Goal: Information Seeking & Learning: Learn about a topic

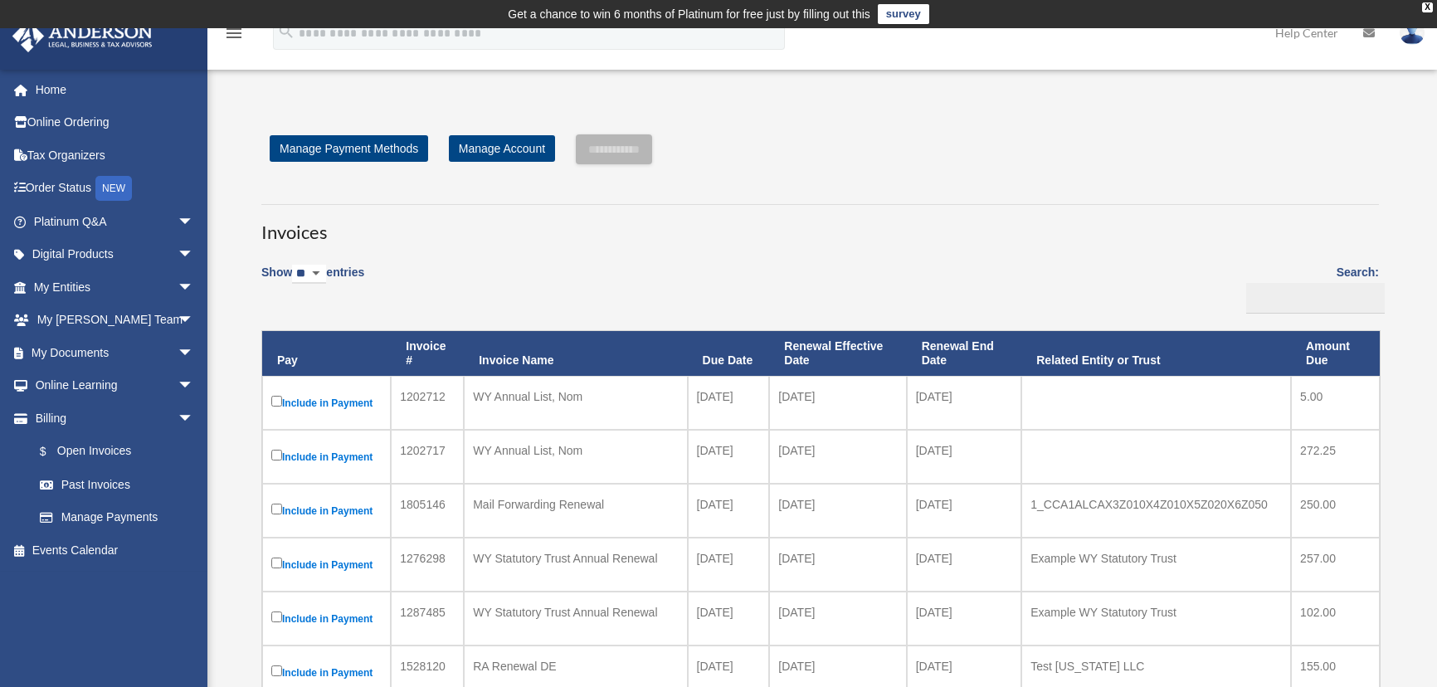
scroll to position [75, 0]
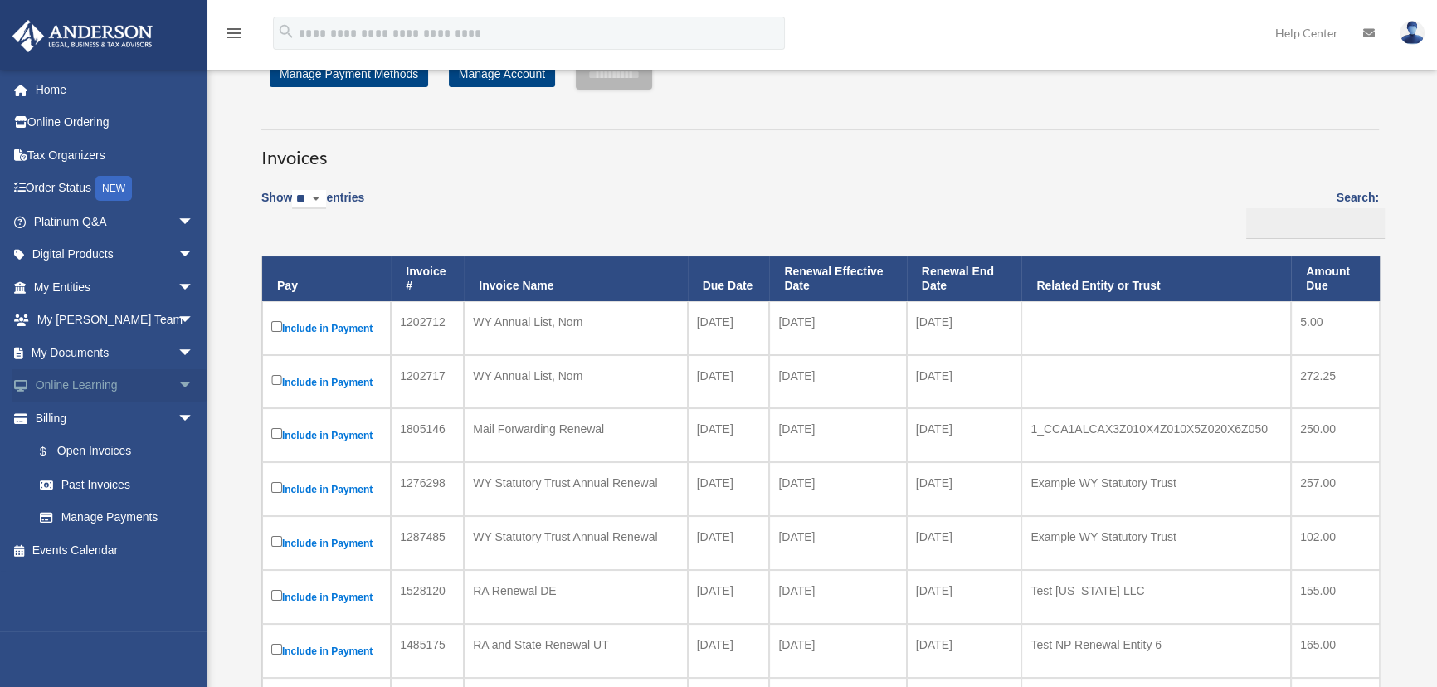
click at [178, 381] on span "arrow_drop_down" at bounding box center [194, 386] width 33 height 34
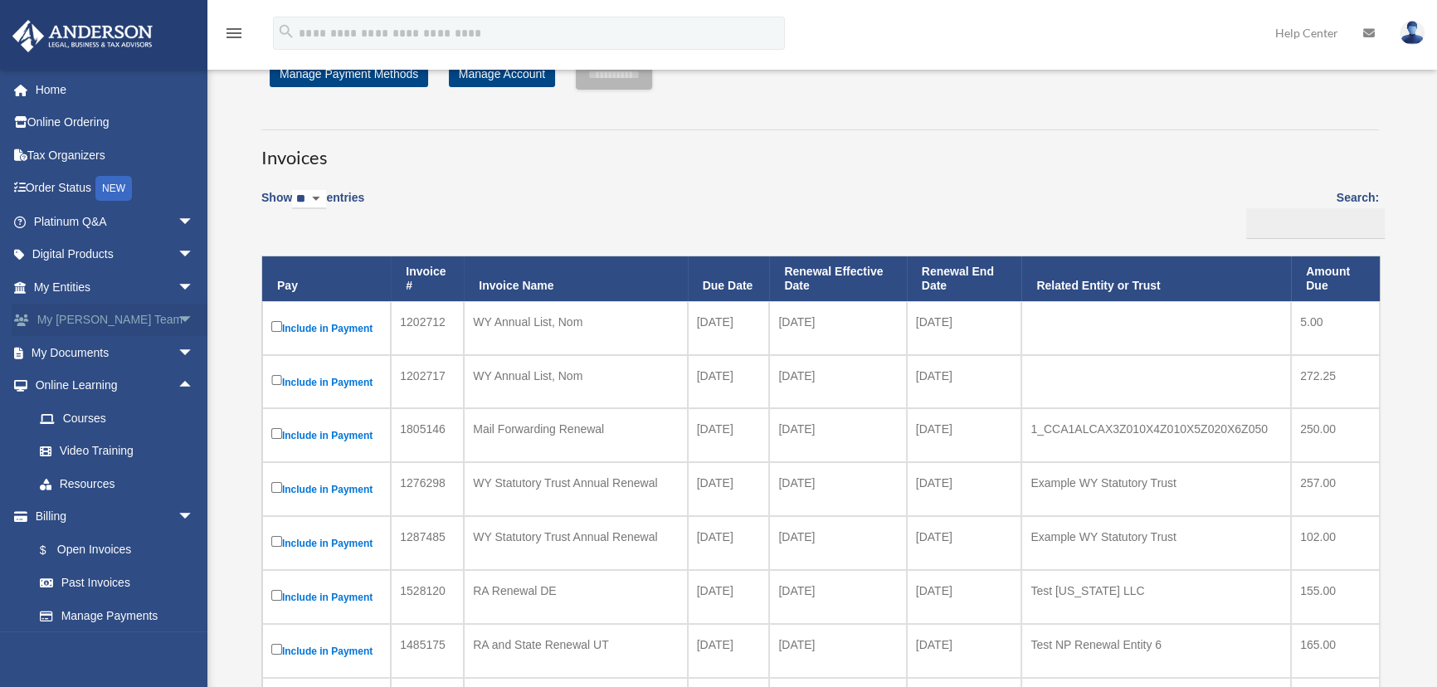
click at [178, 319] on span "arrow_drop_down" at bounding box center [194, 321] width 33 height 34
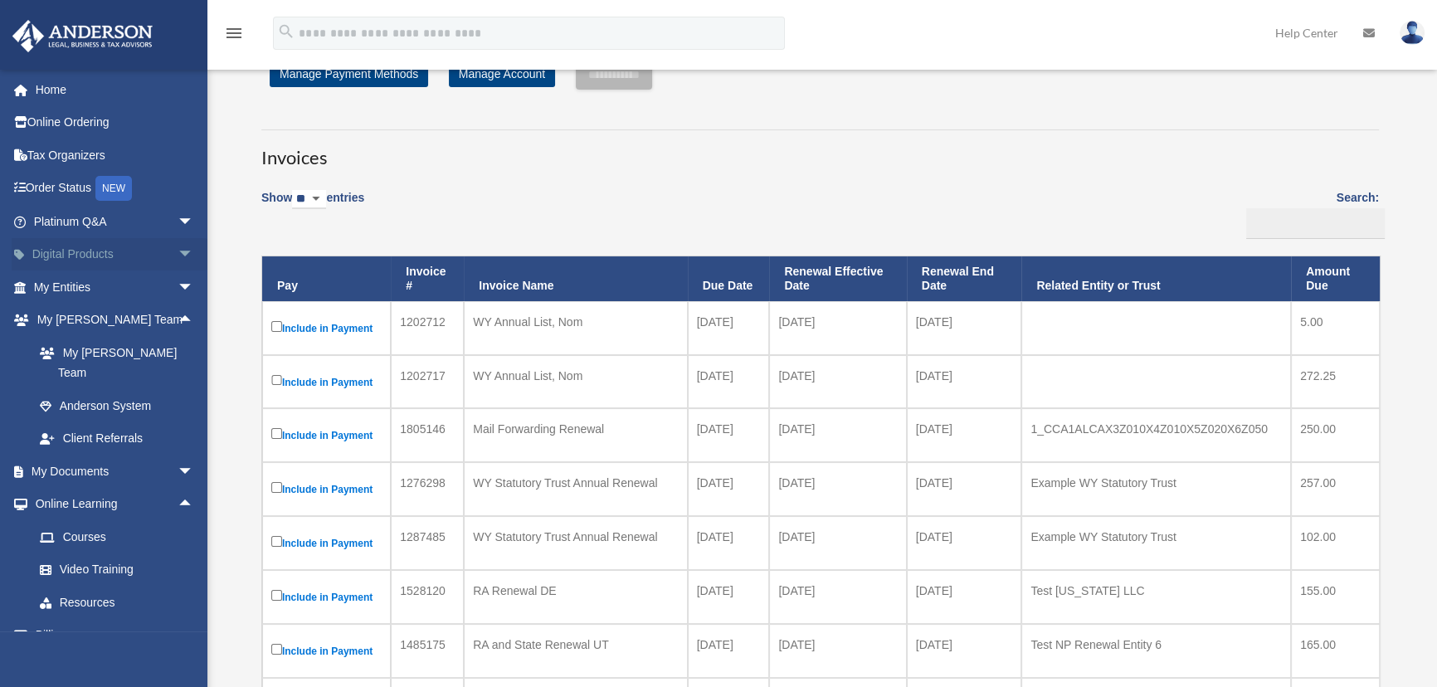
click at [178, 251] on span "arrow_drop_down" at bounding box center [194, 255] width 33 height 34
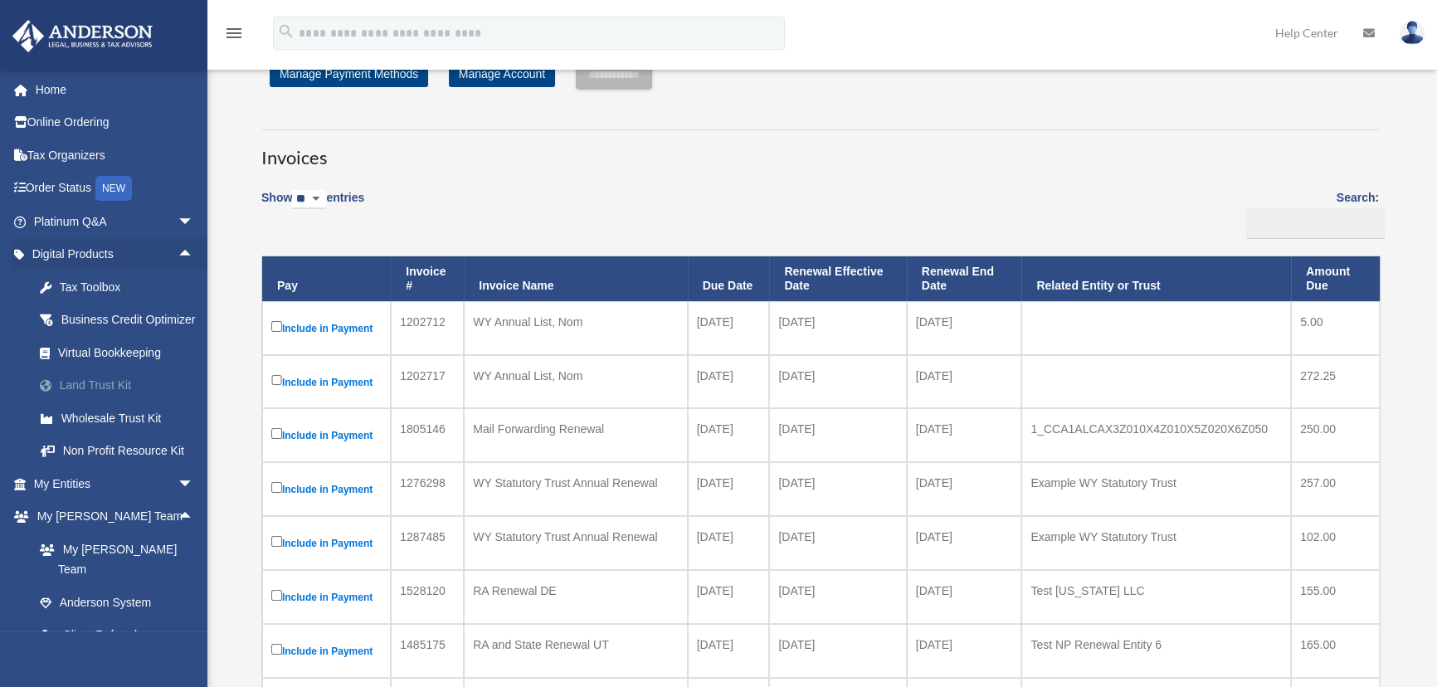
click at [75, 396] on div "Land Trust Kit" at bounding box center [128, 385] width 140 height 21
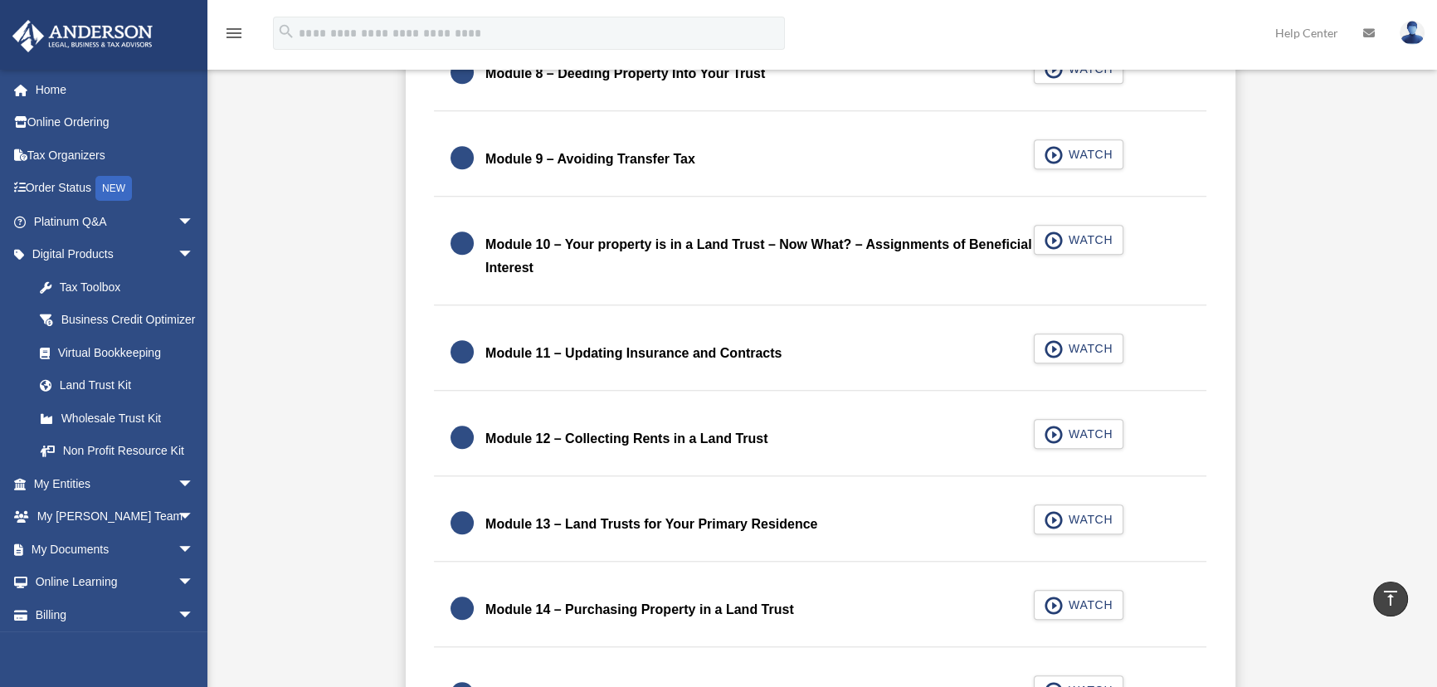
scroll to position [1809, 0]
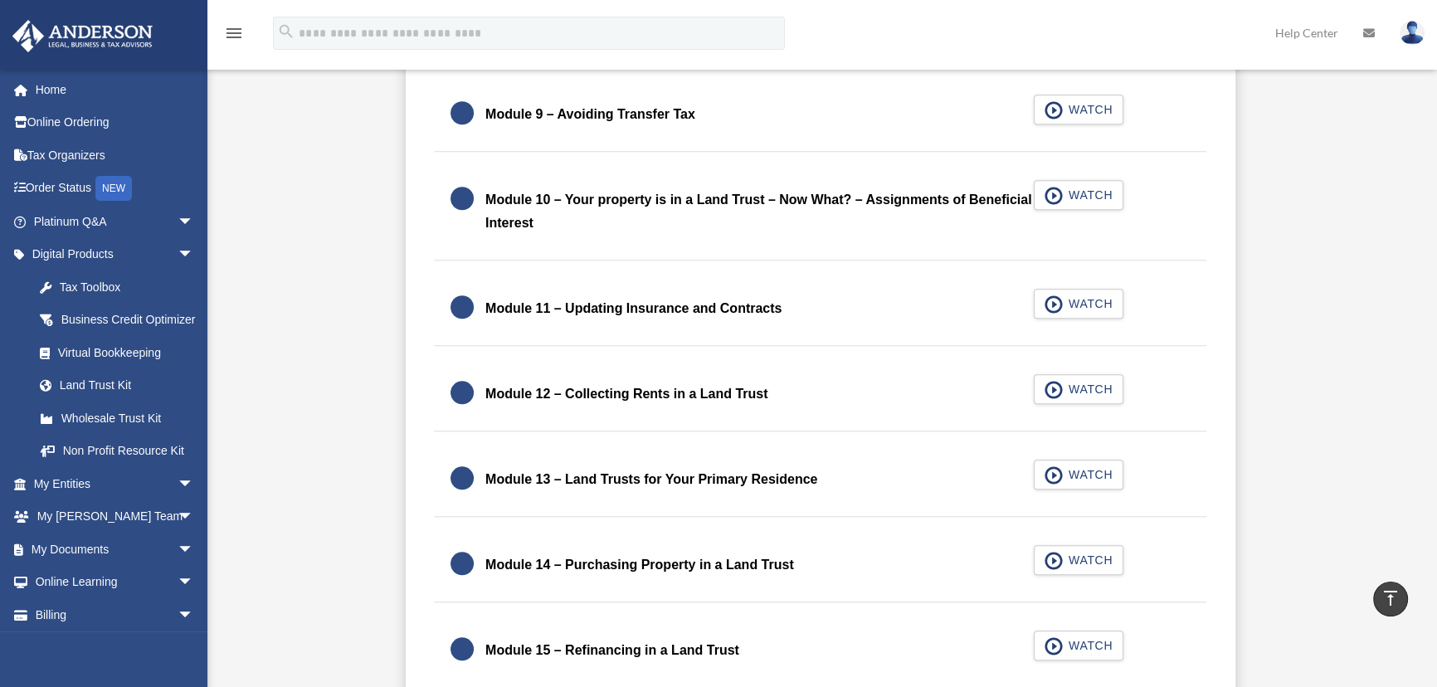
click at [616, 300] on div "Module 11 – Updating Insurance and Contracts" at bounding box center [633, 308] width 296 height 23
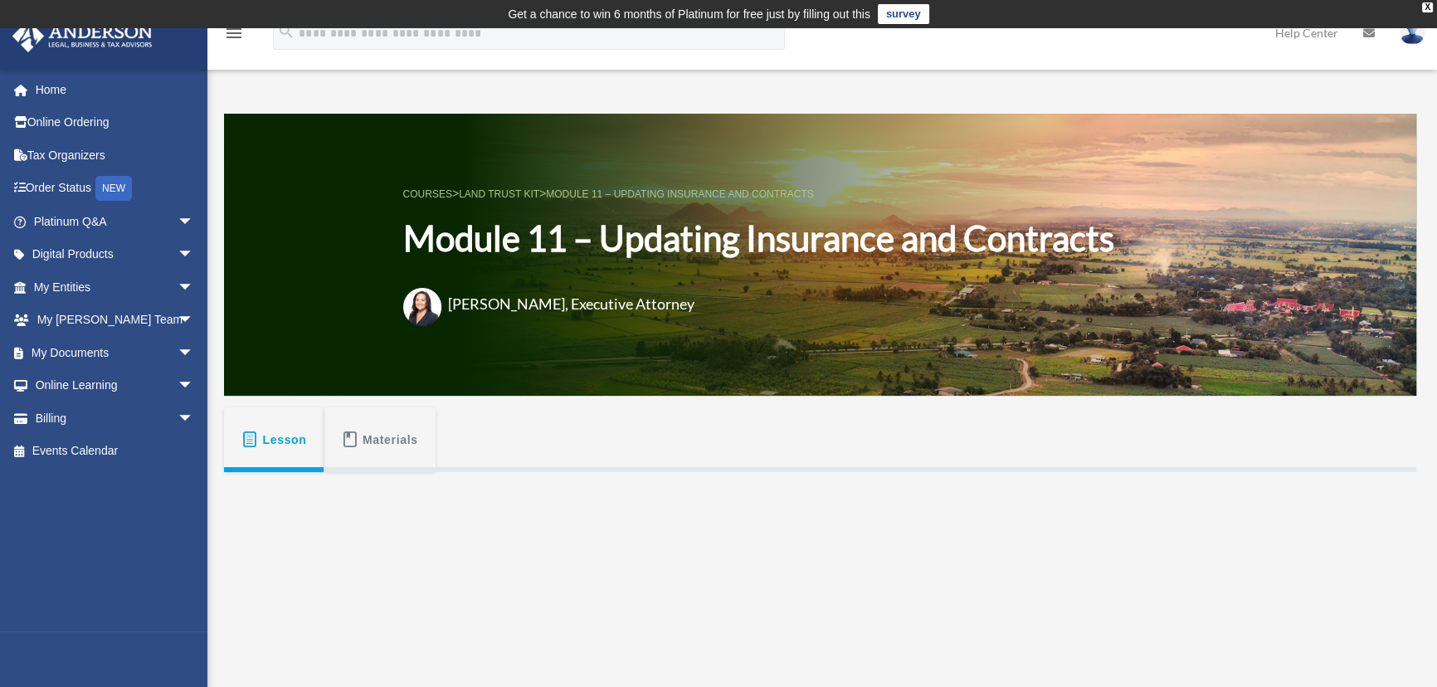
click at [407, 442] on span "Materials" at bounding box center [390, 440] width 56 height 30
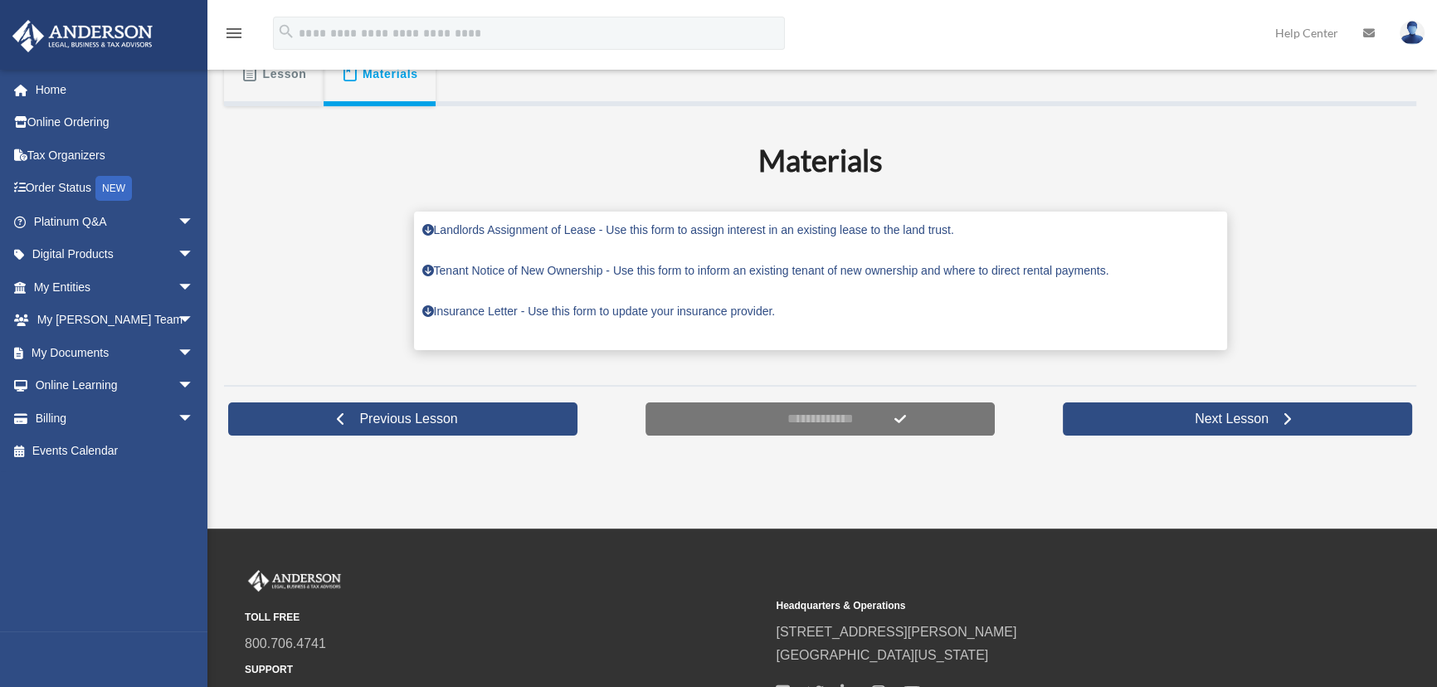
scroll to position [377, 0]
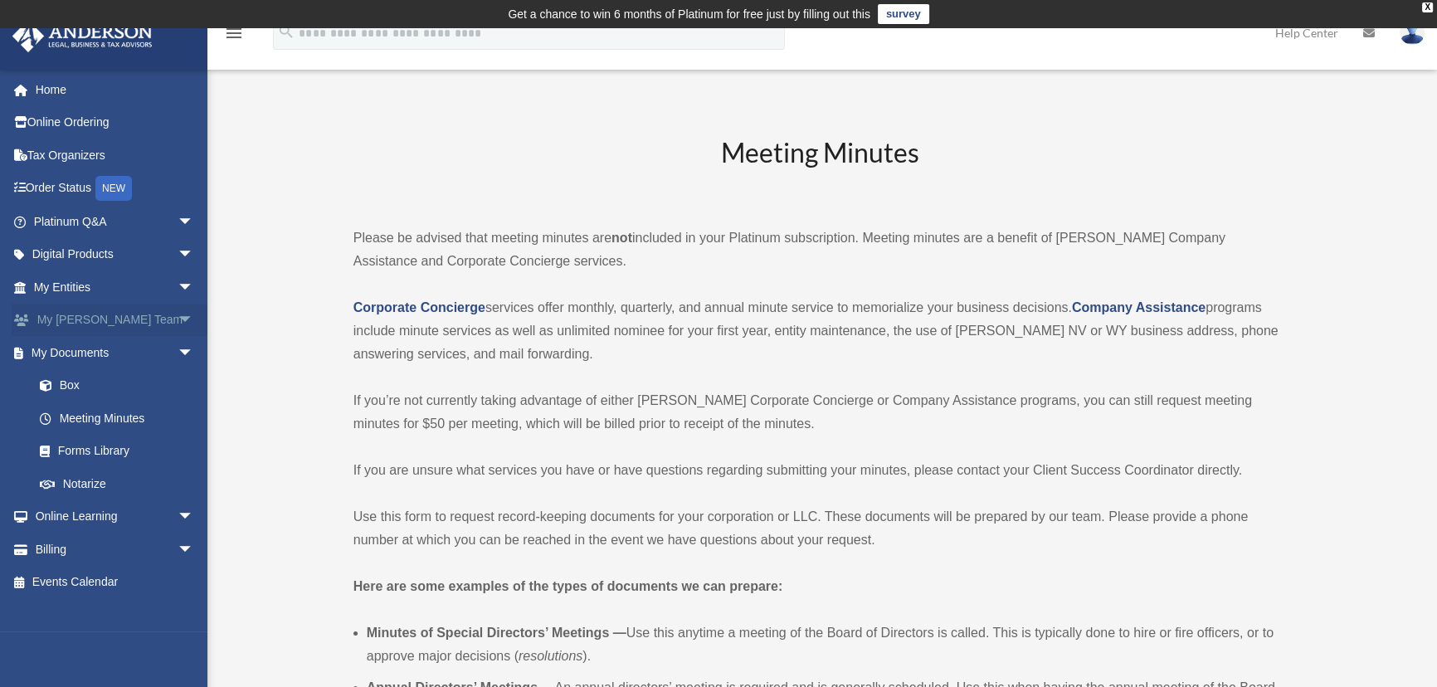
click at [178, 313] on span "arrow_drop_down" at bounding box center [194, 321] width 33 height 34
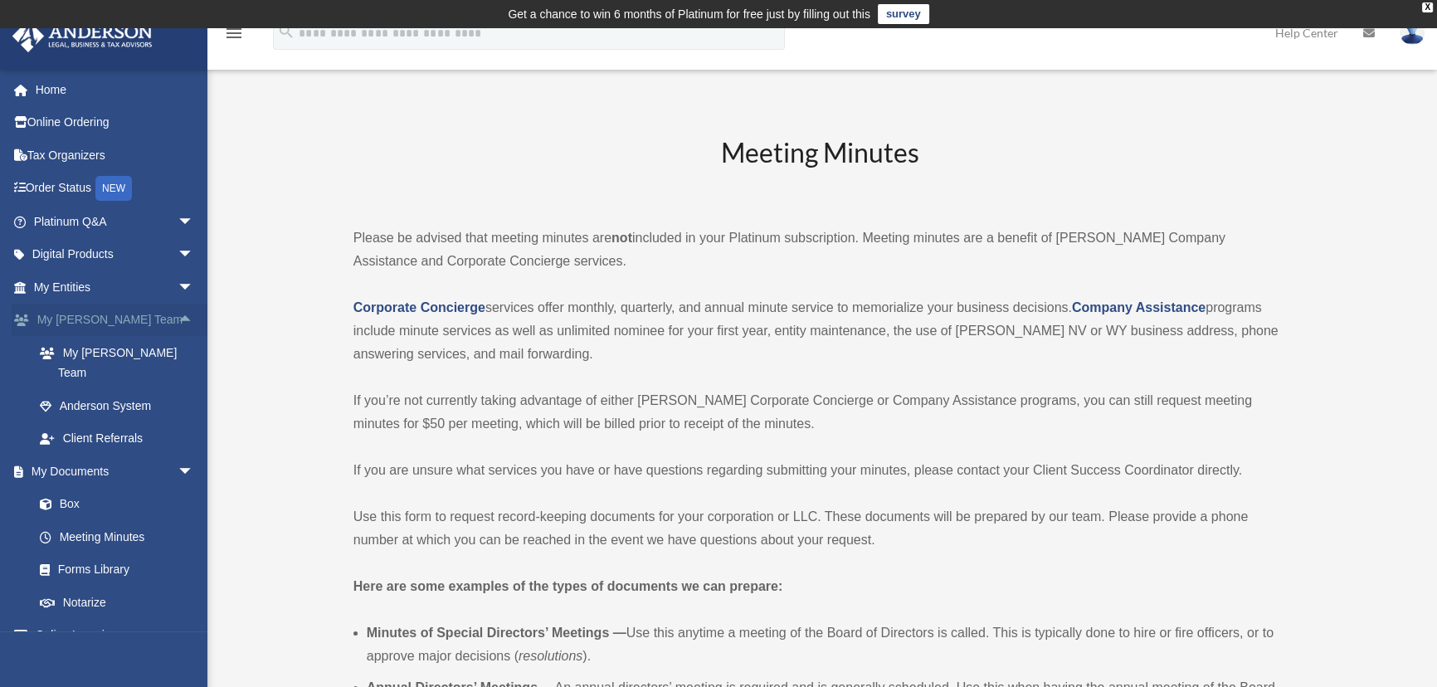
click at [178, 311] on span "arrow_drop_up" at bounding box center [194, 321] width 33 height 34
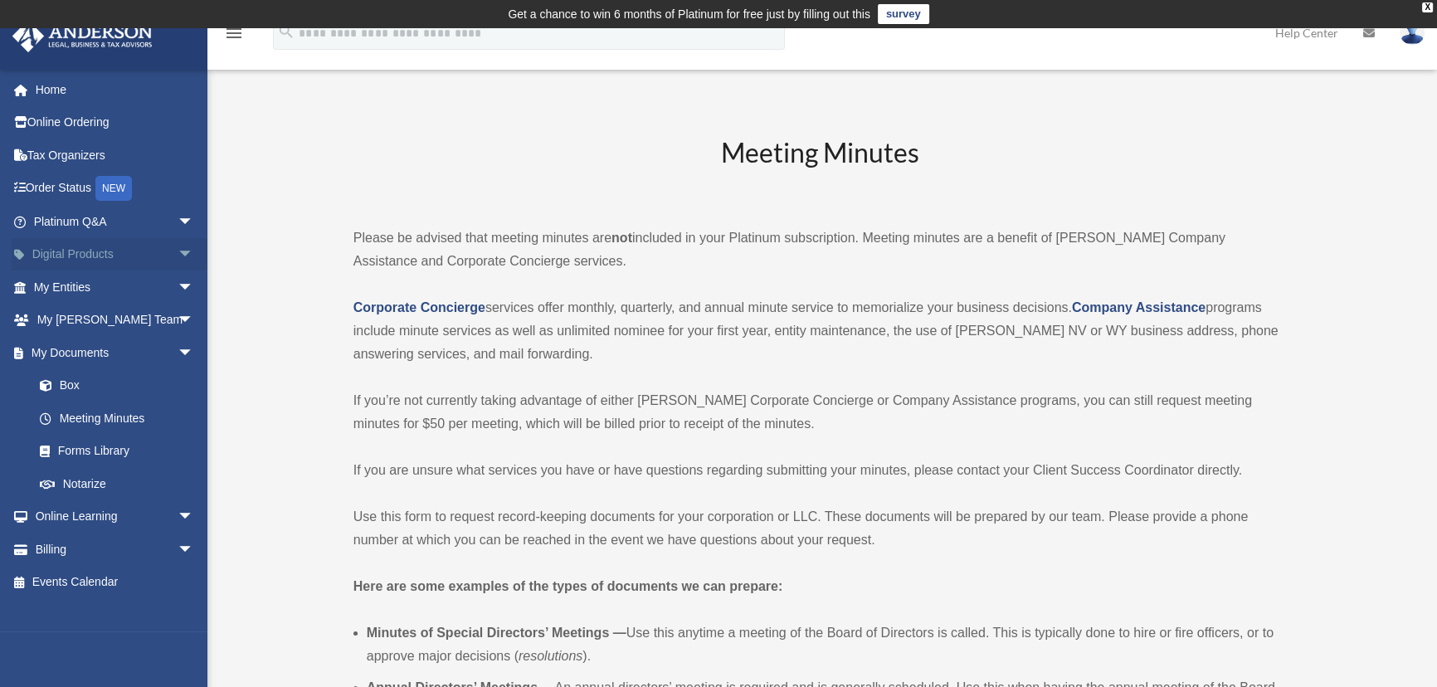
click at [178, 244] on span "arrow_drop_down" at bounding box center [194, 255] width 33 height 34
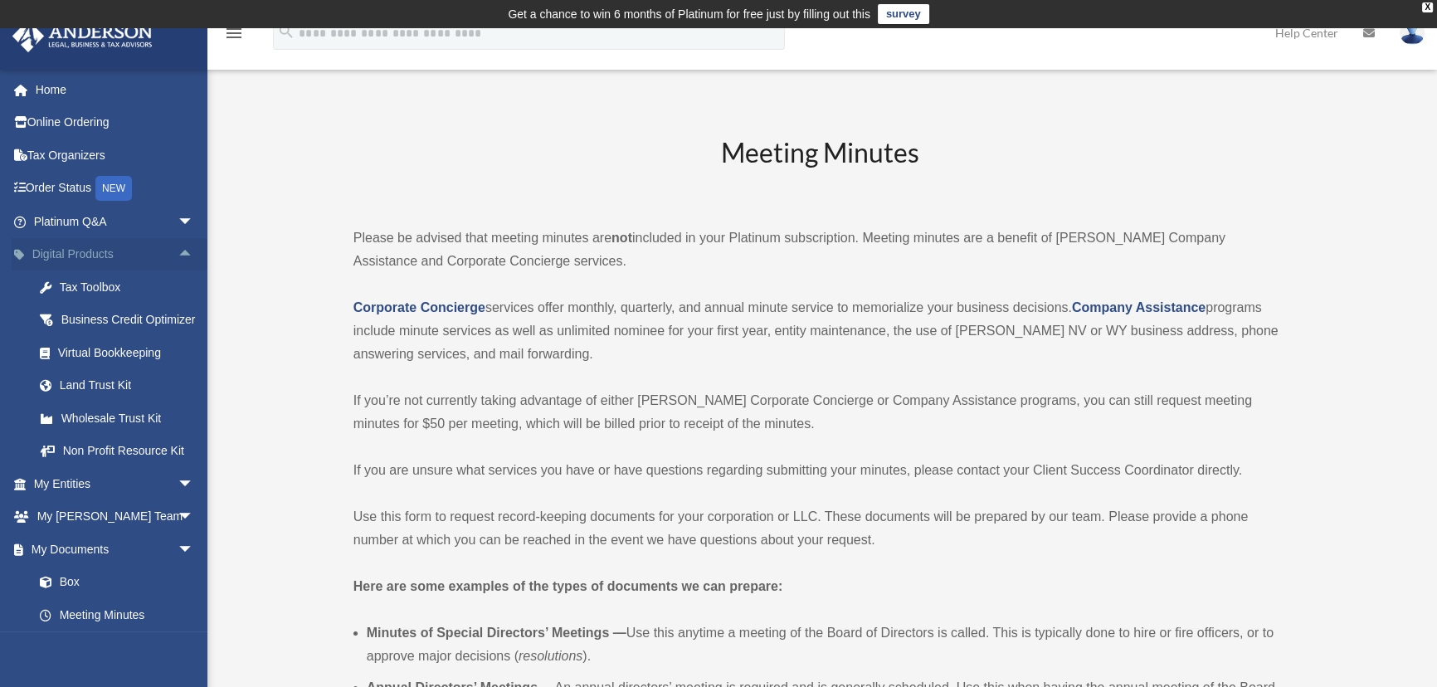
click at [178, 241] on span "arrow_drop_up" at bounding box center [194, 255] width 33 height 34
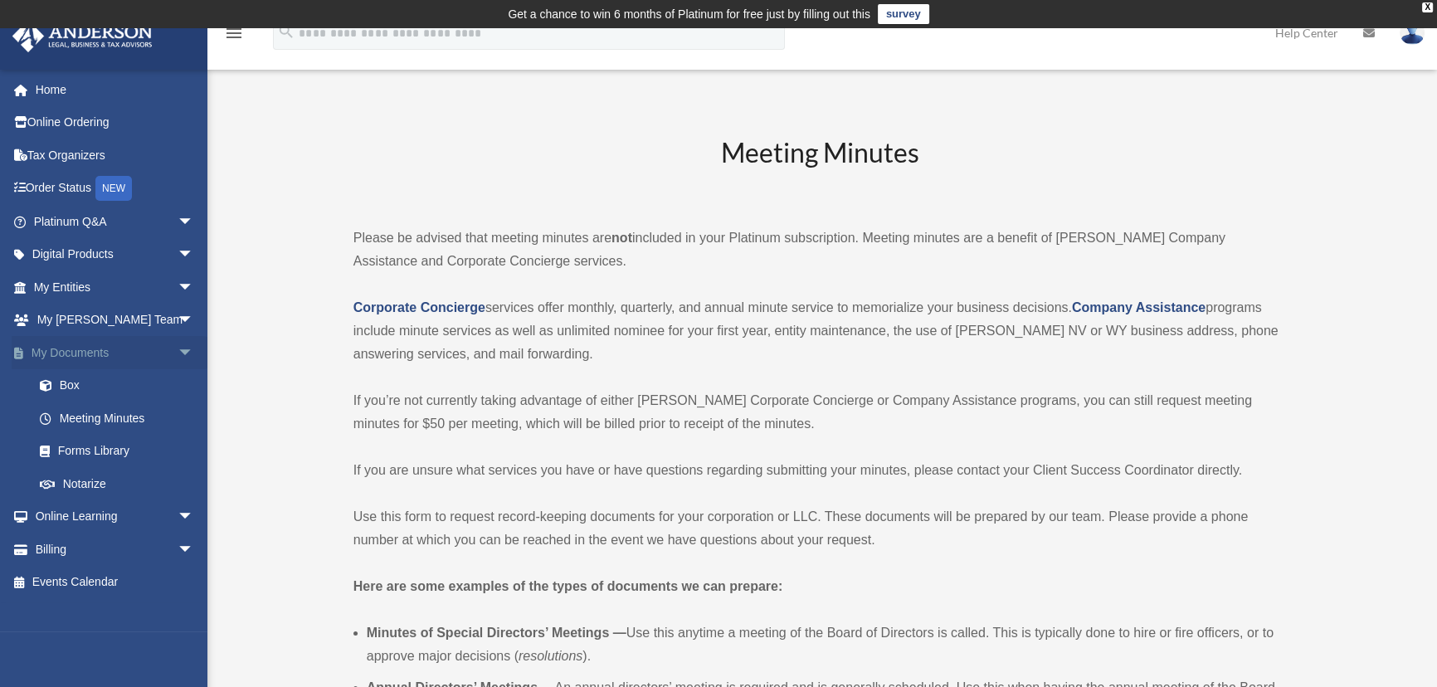
click at [178, 349] on span "arrow_drop_down" at bounding box center [194, 353] width 33 height 34
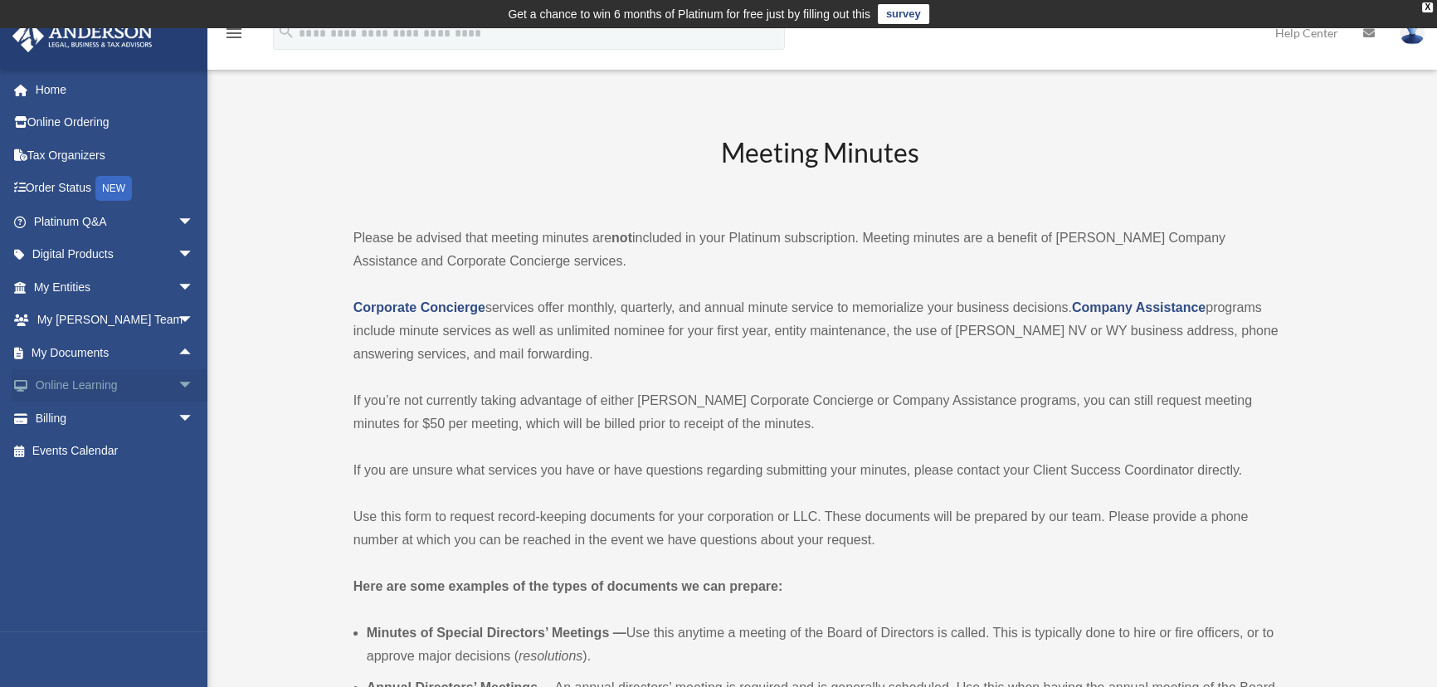
click at [178, 382] on span "arrow_drop_down" at bounding box center [194, 386] width 33 height 34
click at [178, 216] on span "arrow_drop_down" at bounding box center [194, 222] width 33 height 34
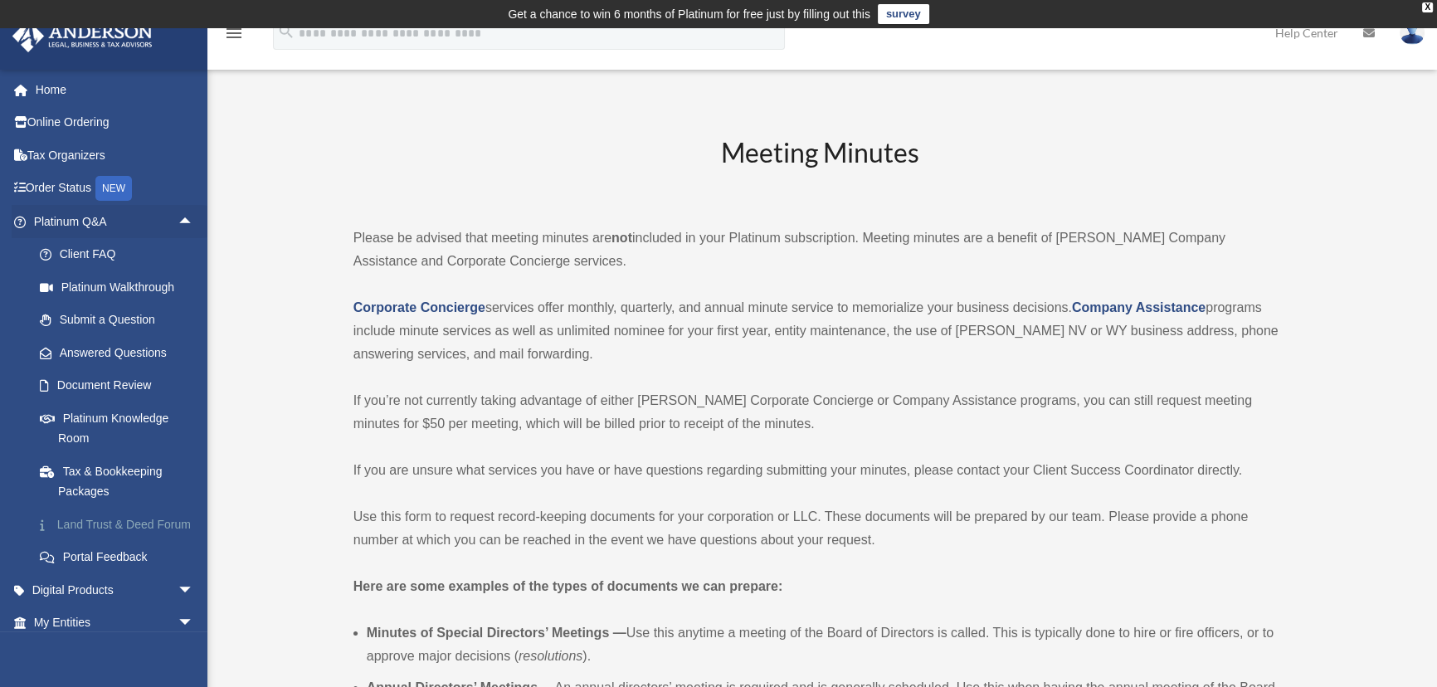
click at [118, 513] on link "Land Trust & Deed Forum" at bounding box center [121, 524] width 196 height 33
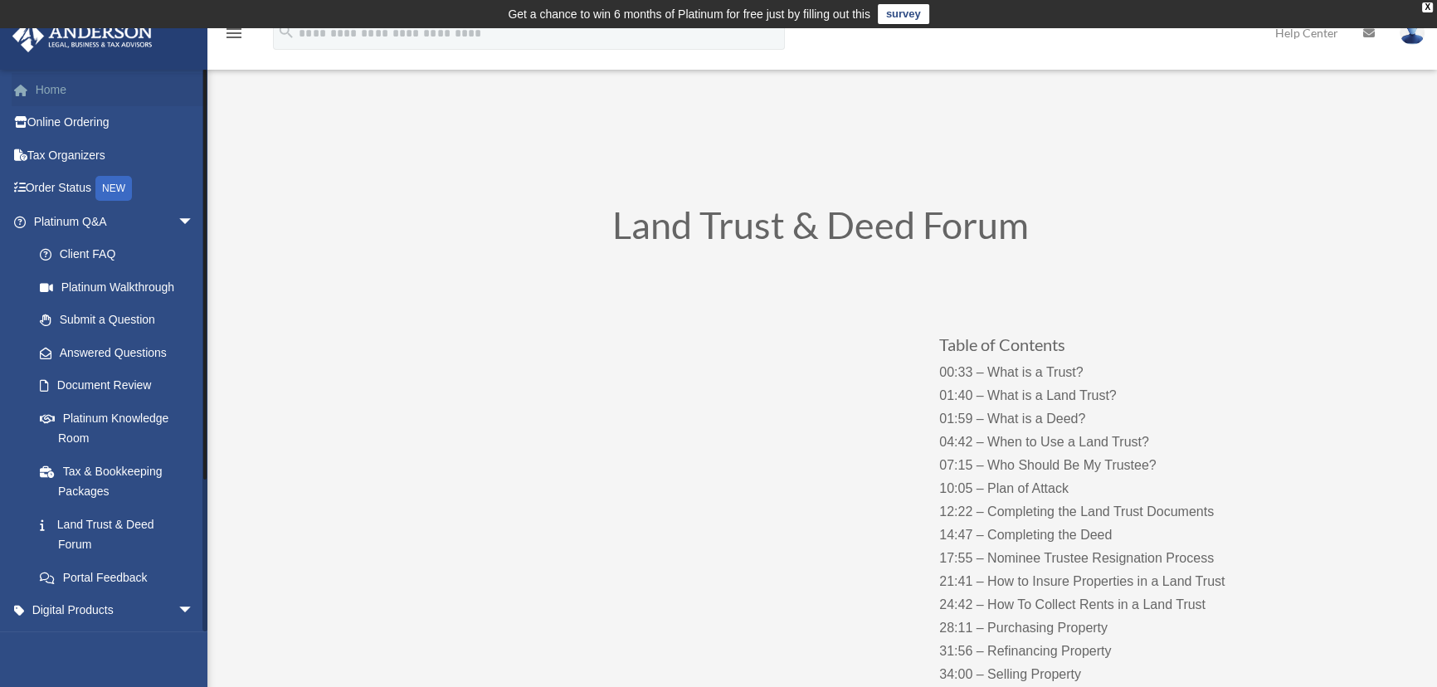
click at [90, 77] on link "Home" at bounding box center [115, 89] width 207 height 33
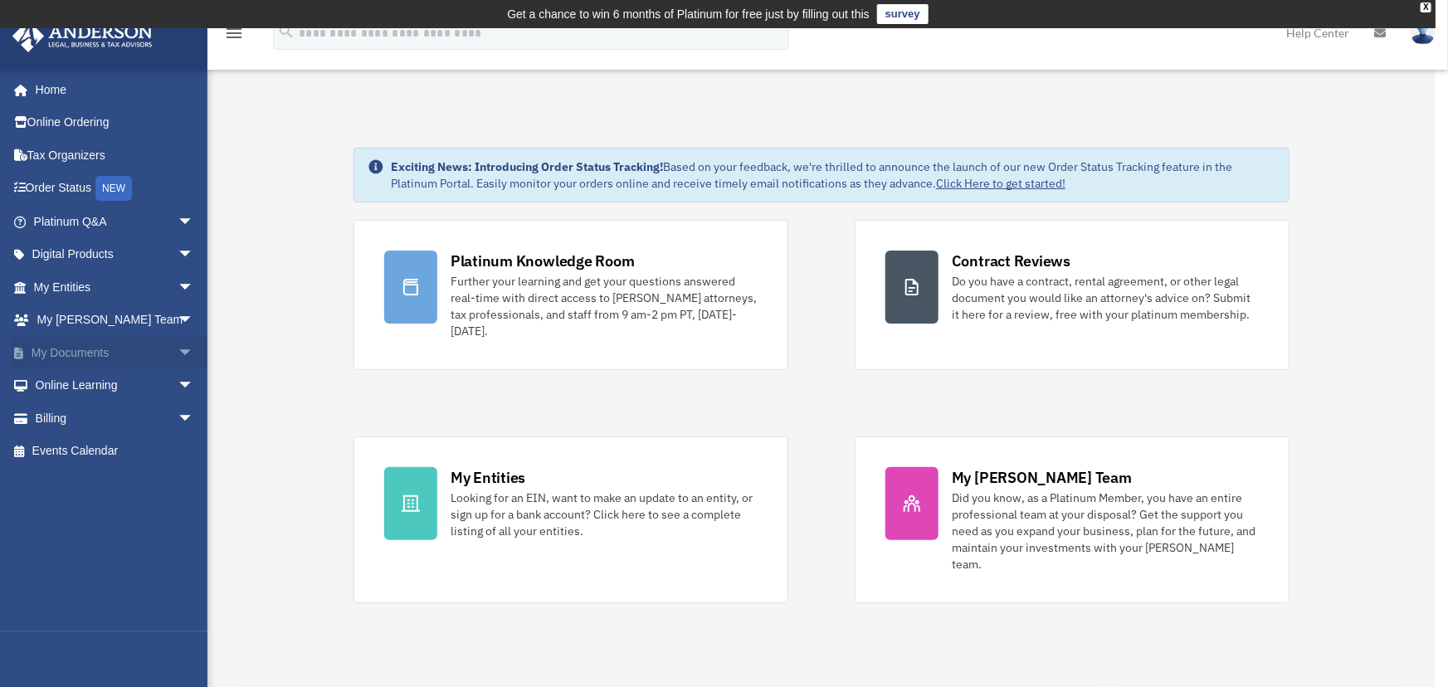
click at [178, 344] on span "arrow_drop_down" at bounding box center [194, 353] width 33 height 34
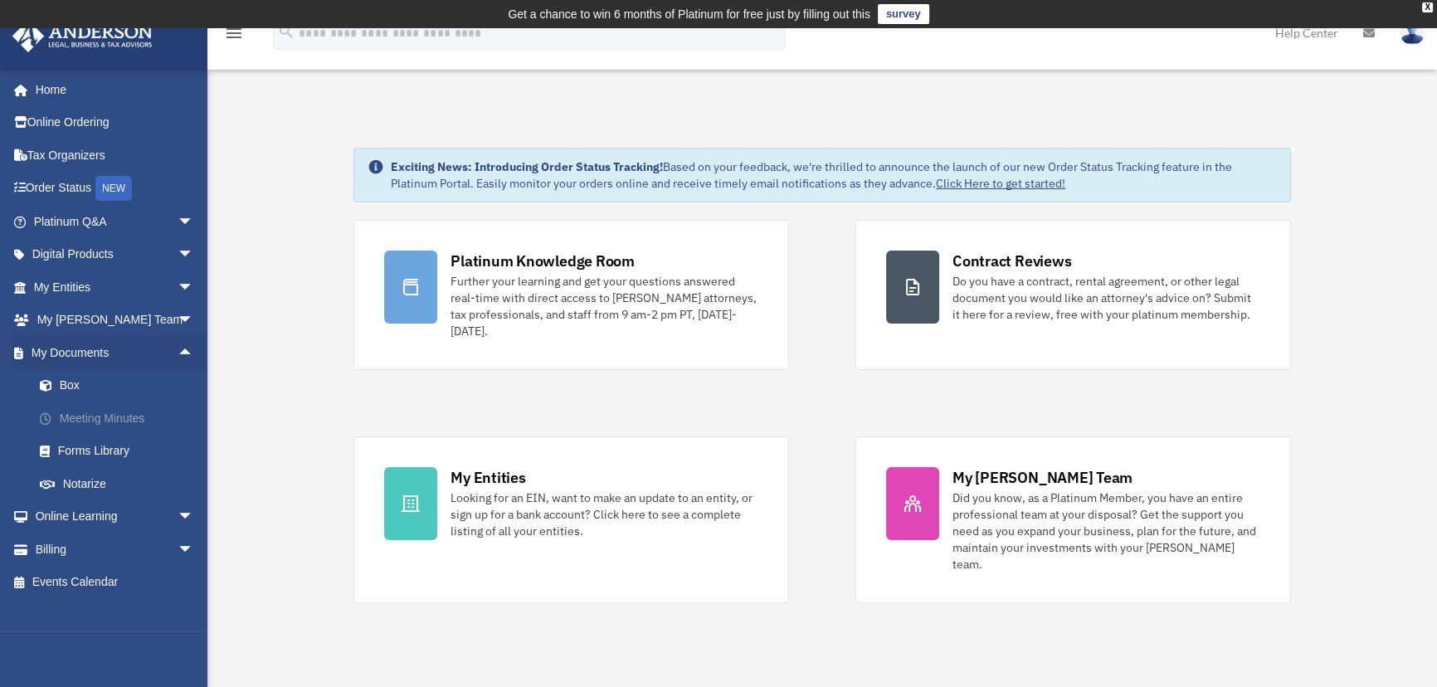
click at [122, 416] on link "Meeting Minutes" at bounding box center [121, 417] width 196 height 33
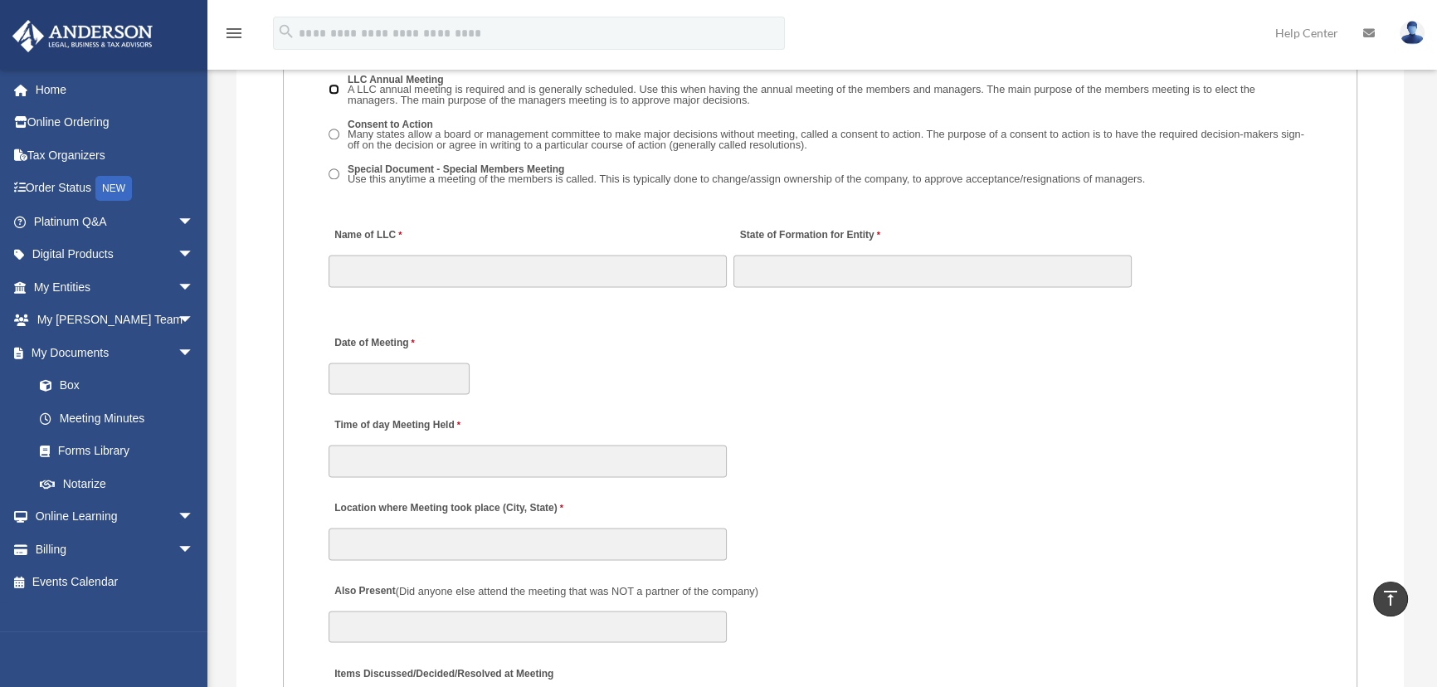
scroll to position [2714, 0]
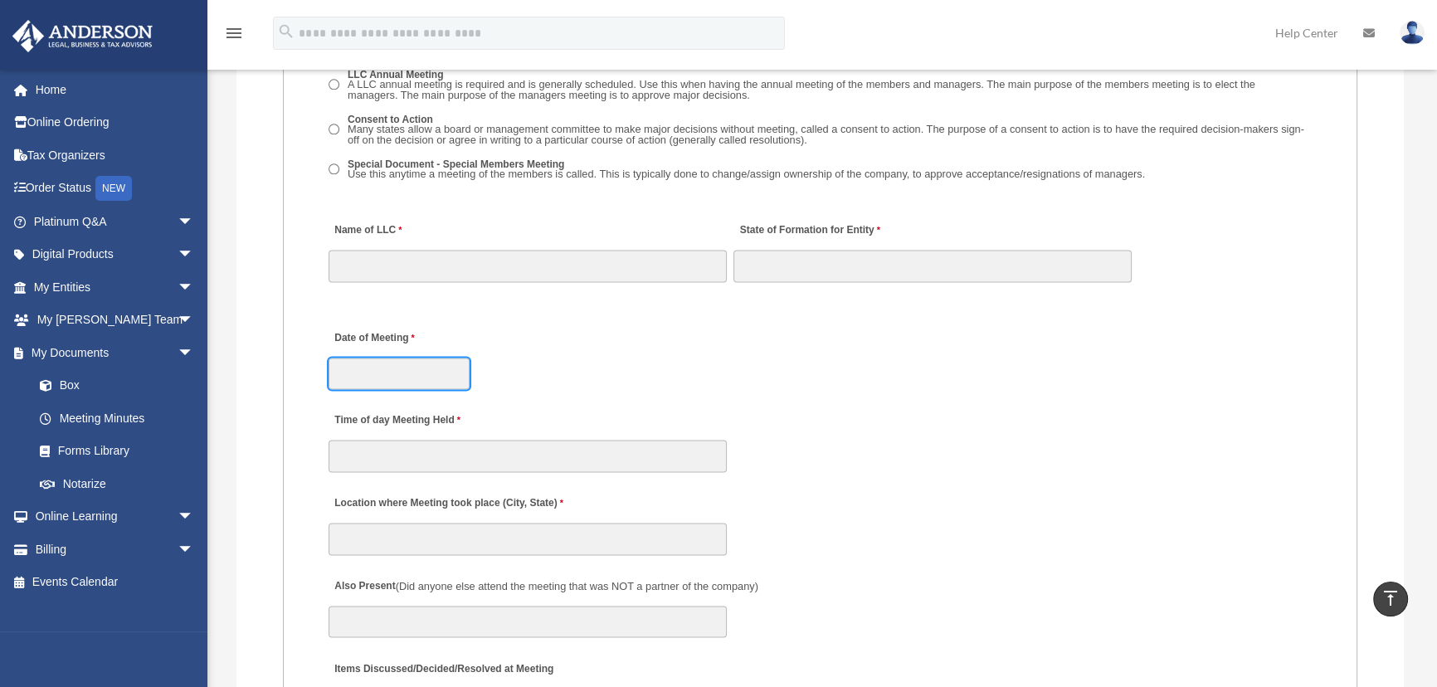
click at [343, 372] on input "Date of Meeting" at bounding box center [398, 374] width 141 height 32
click at [656, 372] on div "Date of Meeting" at bounding box center [820, 354] width 986 height 73
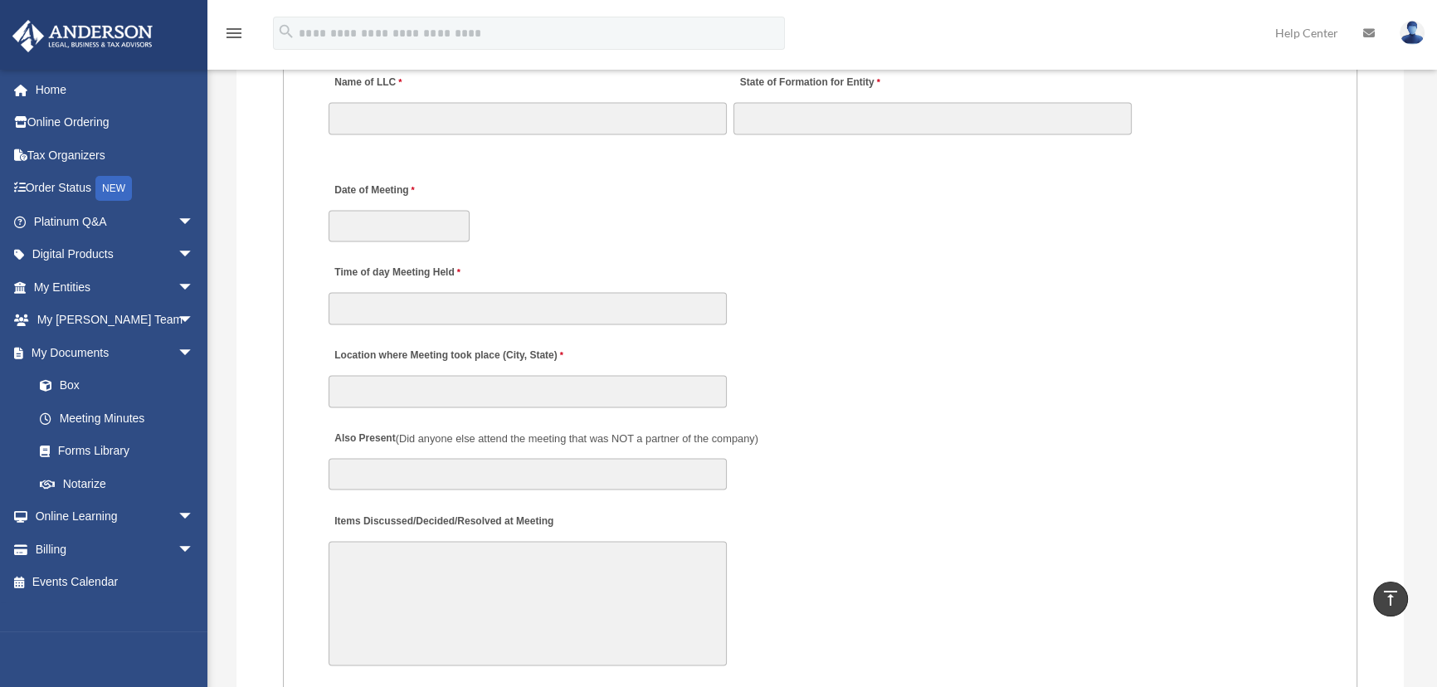
scroll to position [2865, 0]
click at [178, 284] on span "arrow_drop_down" at bounding box center [194, 287] width 33 height 34
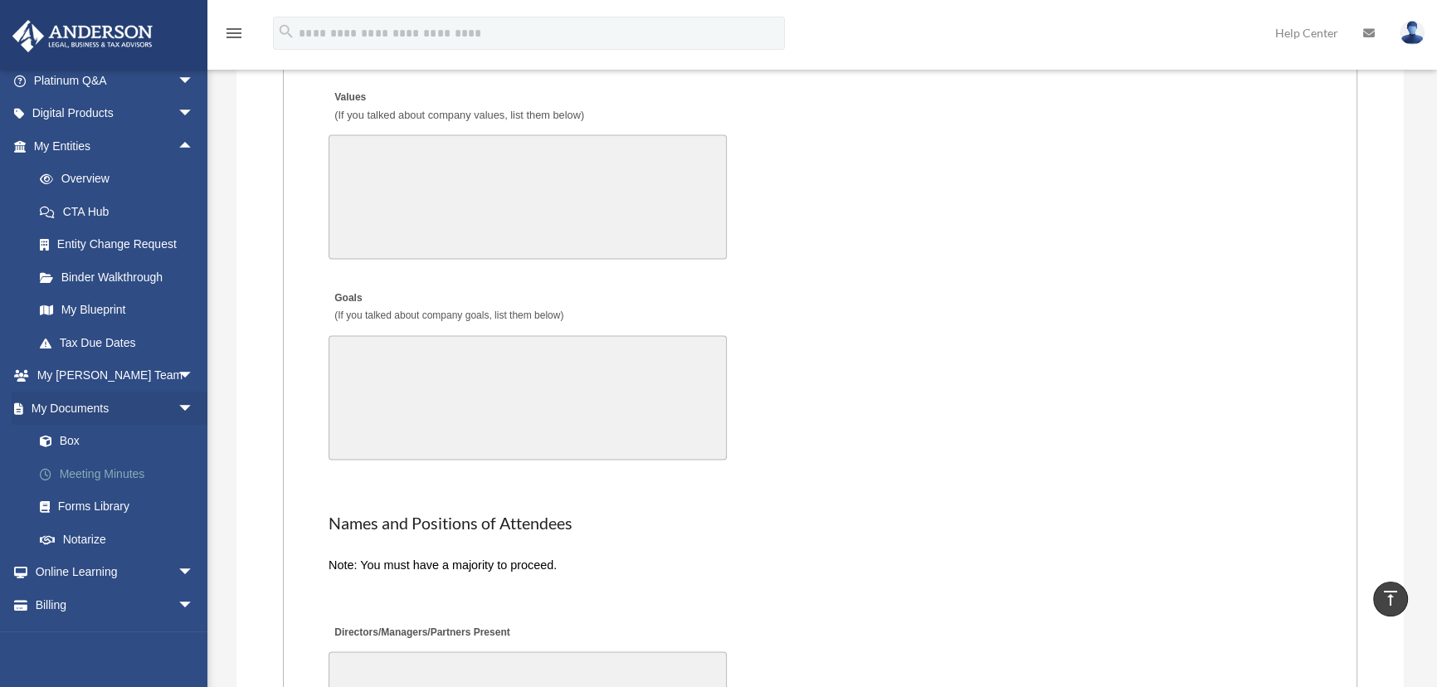
scroll to position [167, 0]
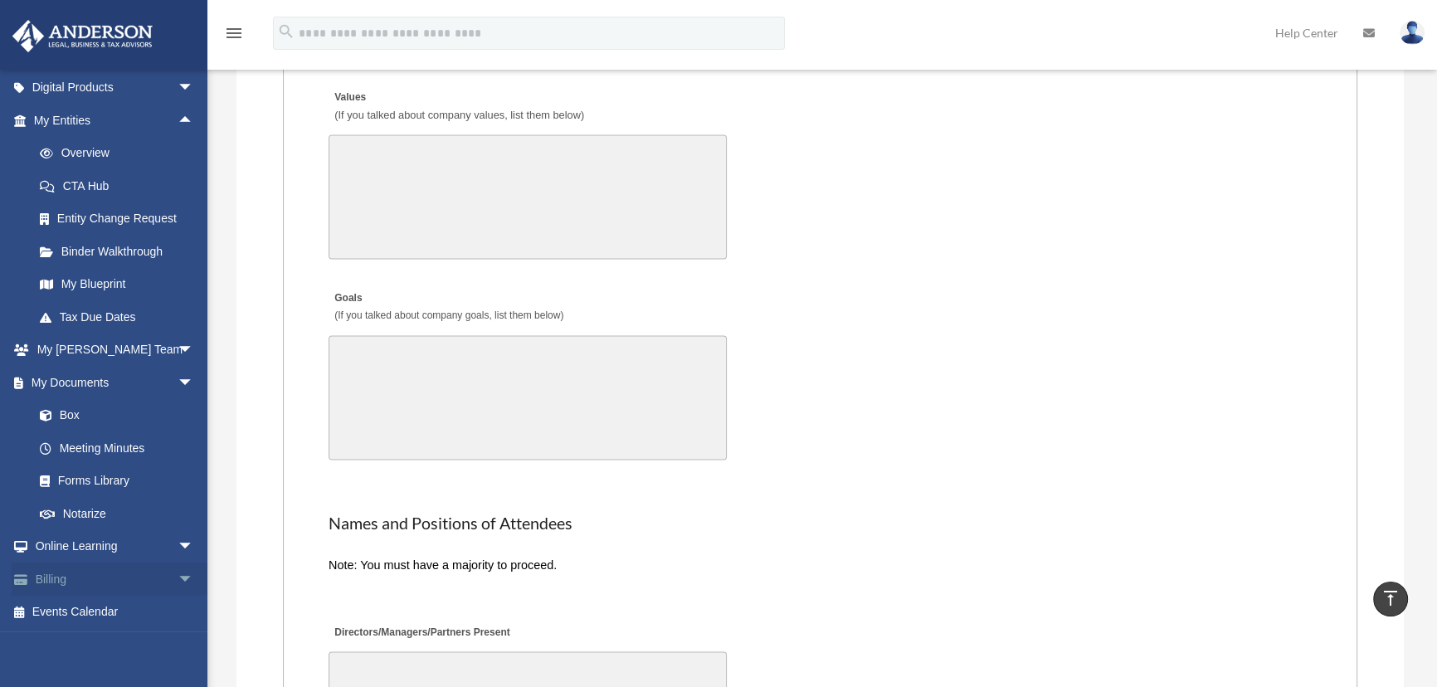
click at [178, 577] on span "arrow_drop_down" at bounding box center [194, 579] width 33 height 34
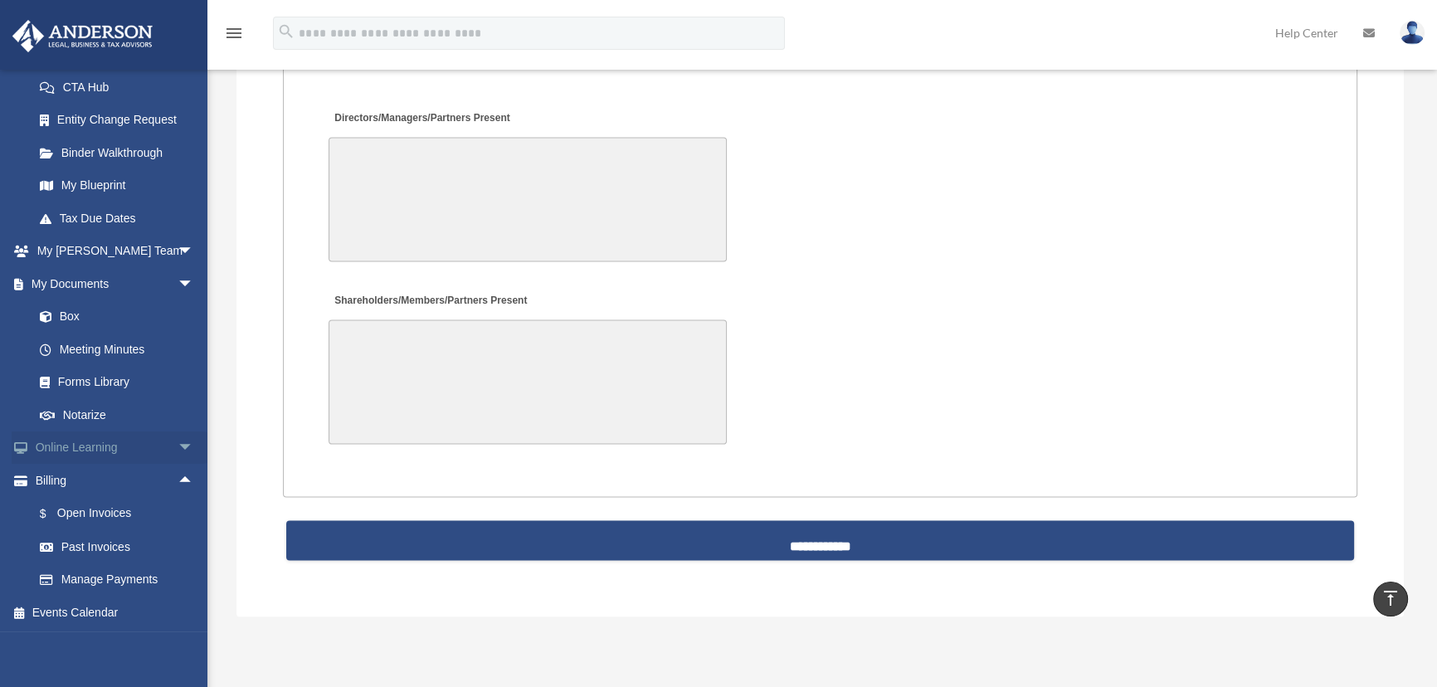
scroll to position [3997, 0]
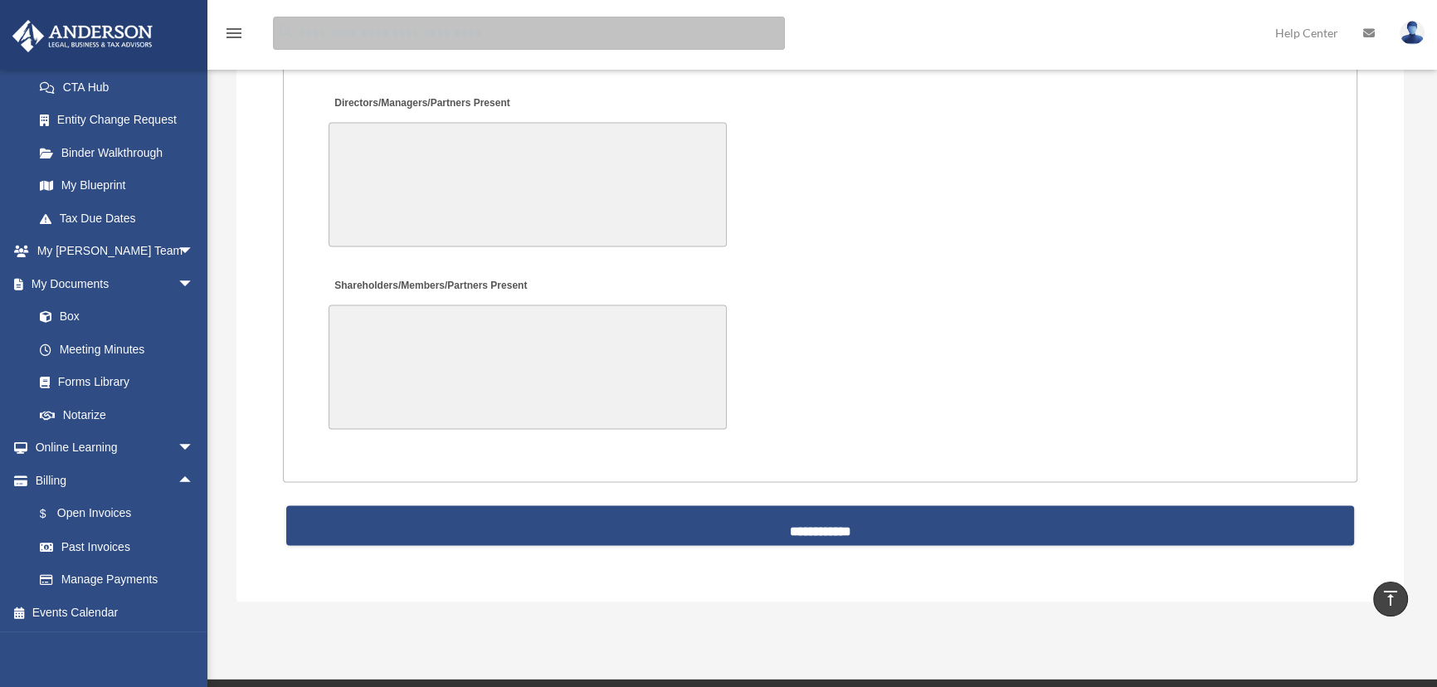
click at [368, 37] on input "search" at bounding box center [529, 33] width 512 height 33
type input "**********"
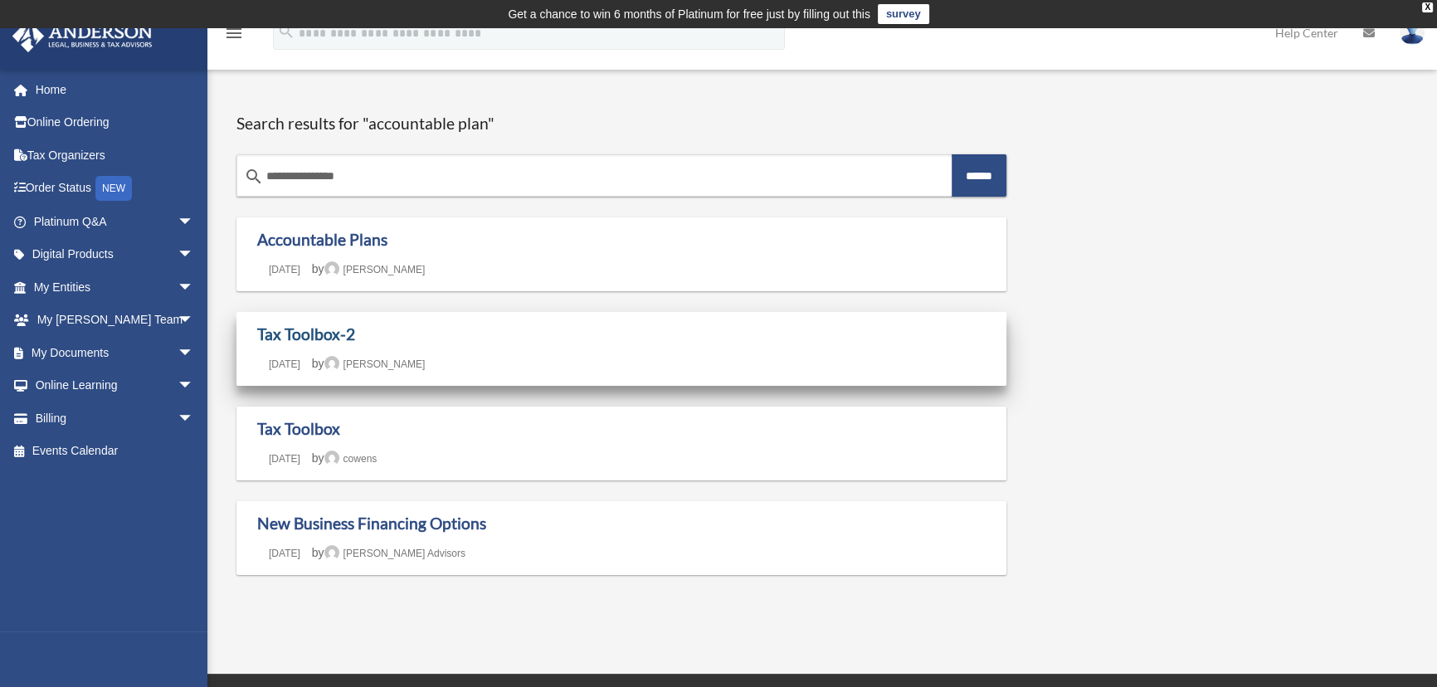
click at [301, 333] on link "Tax Toolbox-2" at bounding box center [306, 333] width 98 height 19
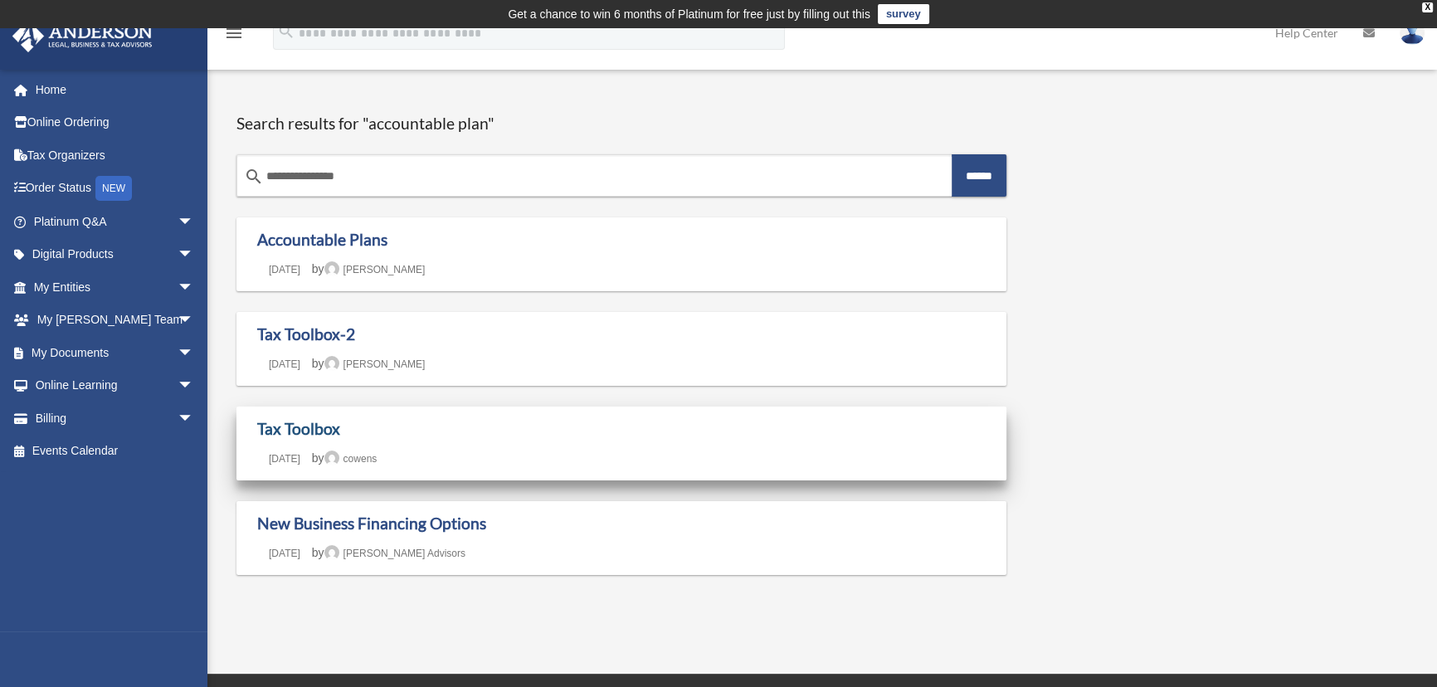
click at [294, 434] on link "Tax Toolbox" at bounding box center [298, 428] width 83 height 19
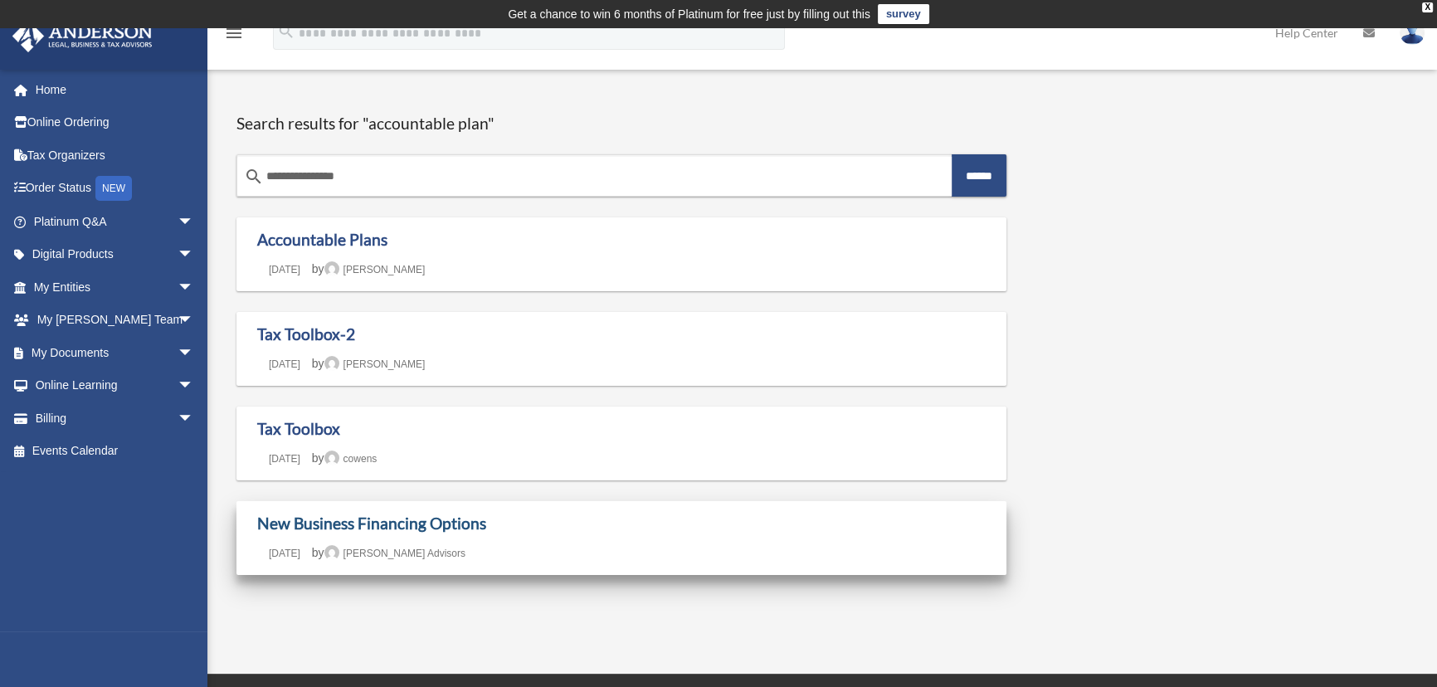
click at [326, 525] on link "New Business Financing Options" at bounding box center [371, 522] width 229 height 19
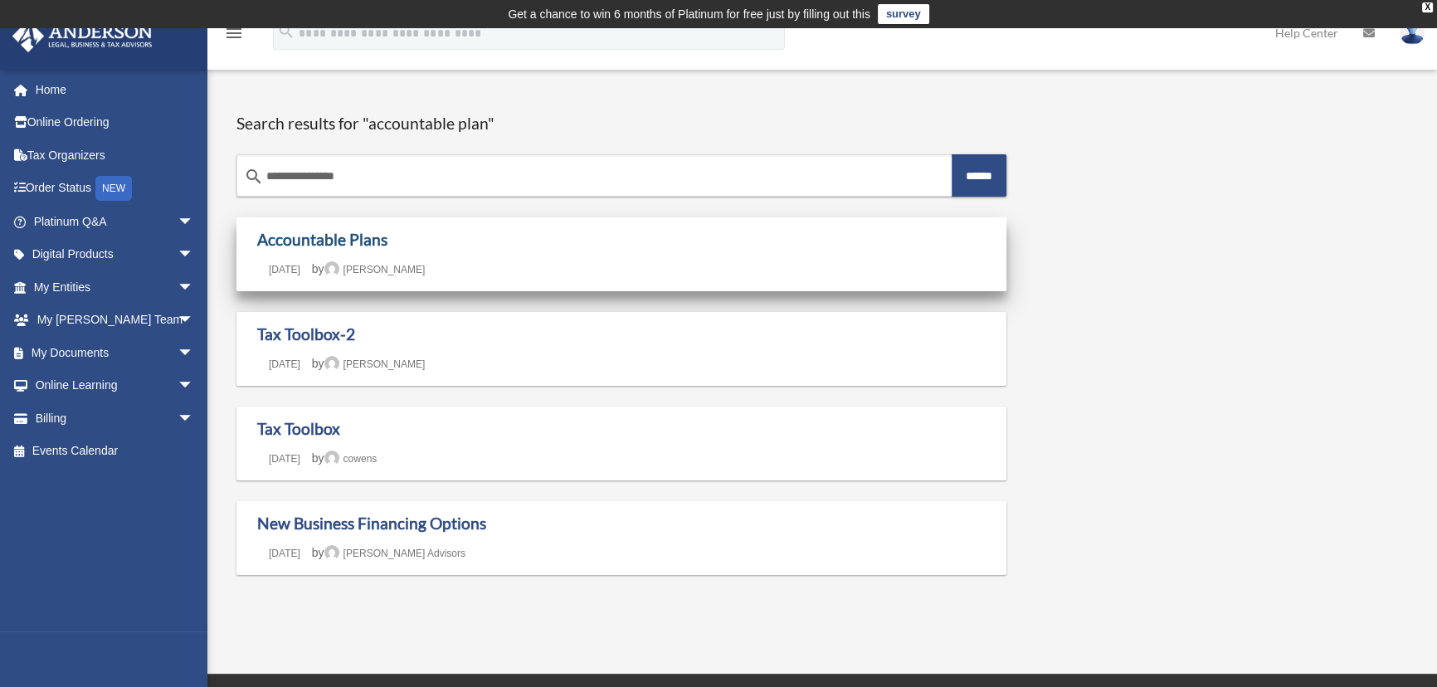
click at [317, 242] on link "Accountable Plans" at bounding box center [322, 239] width 130 height 19
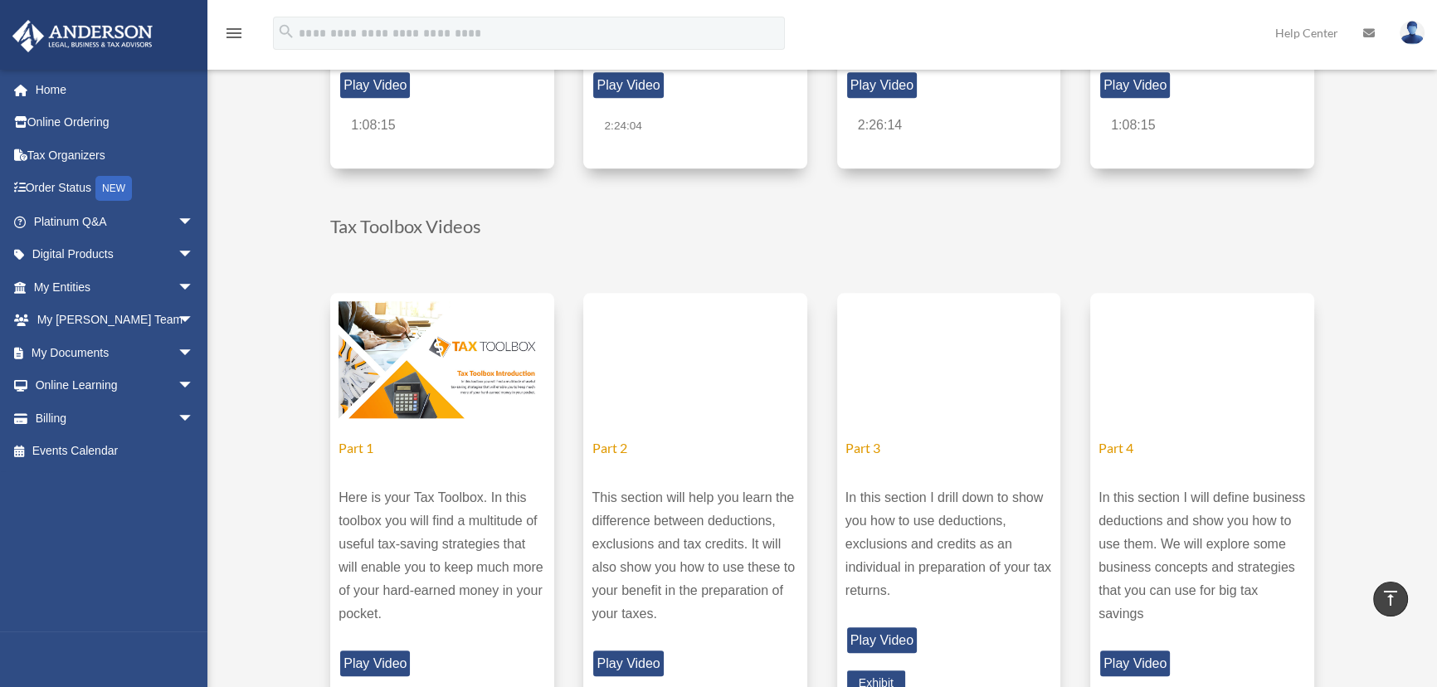
scroll to position [2109, 0]
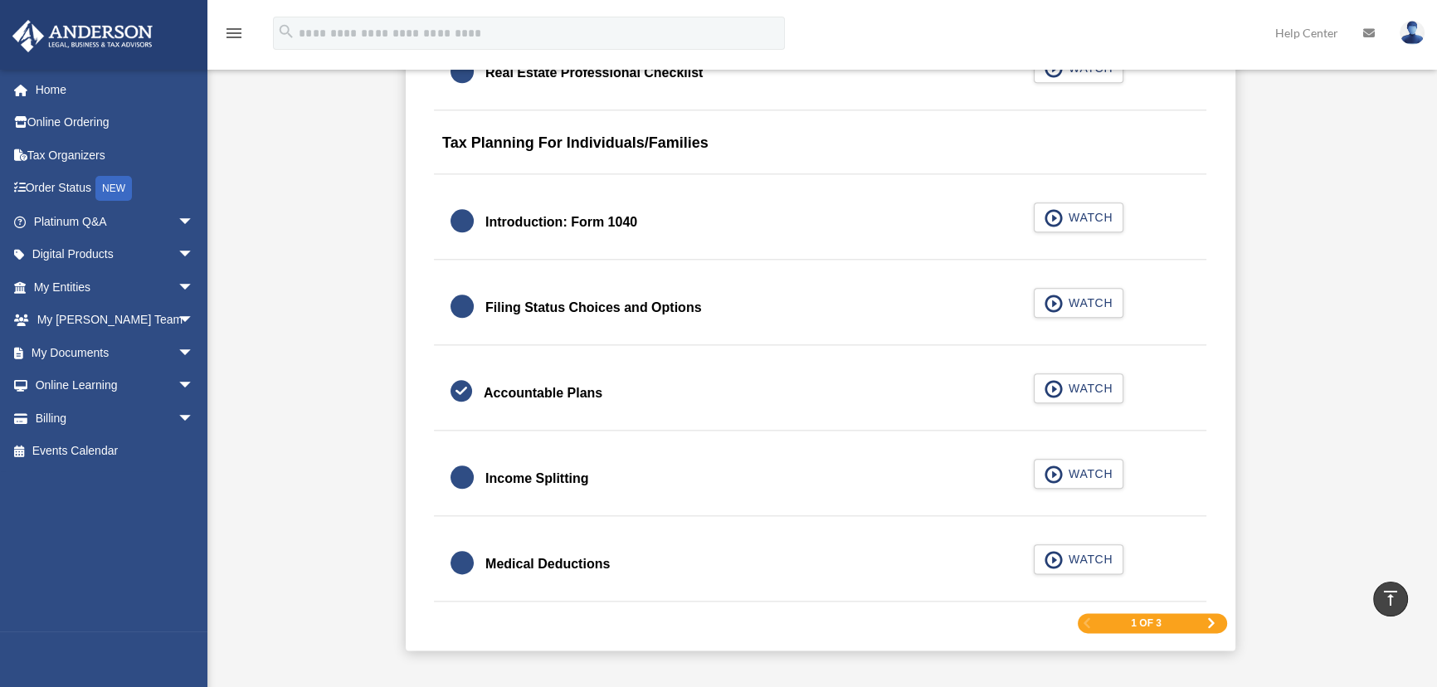
scroll to position [2413, 0]
